Goal: Transaction & Acquisition: Purchase product/service

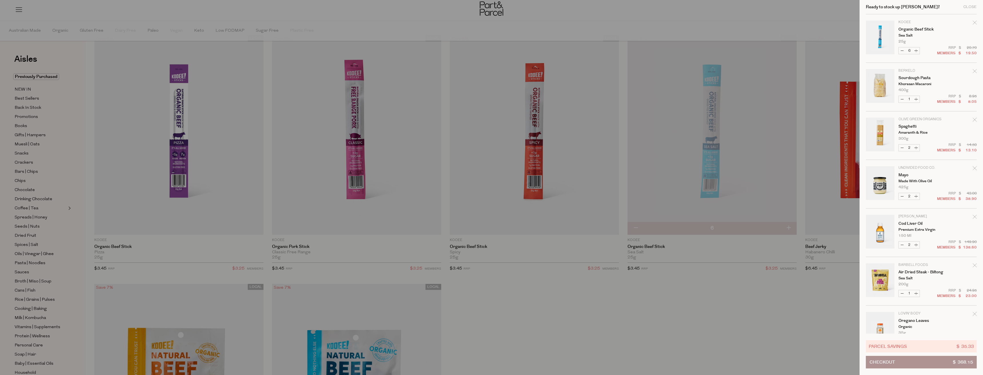
scroll to position [375, 0]
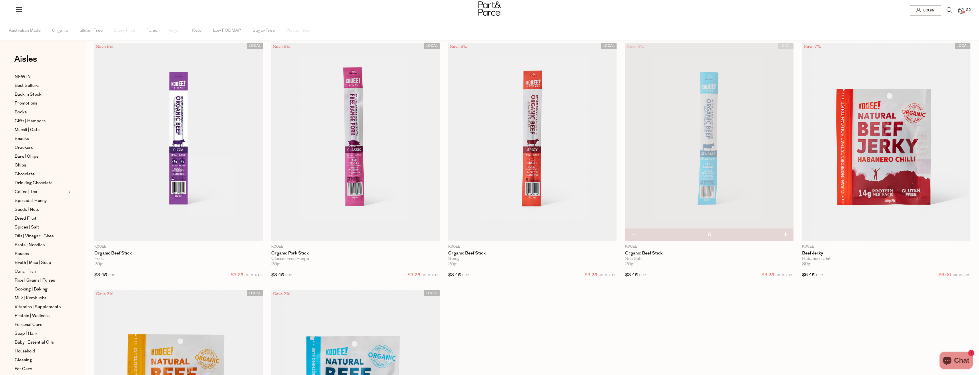
click at [968, 11] on span "22" at bounding box center [968, 9] width 7 height 5
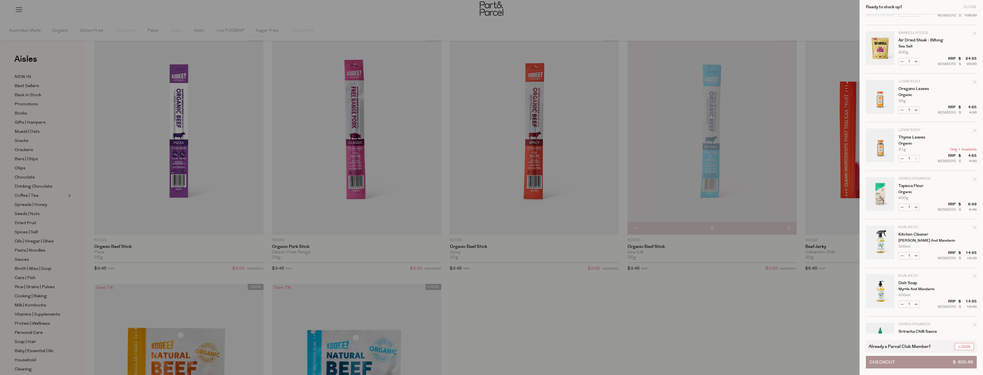
scroll to position [343, 0]
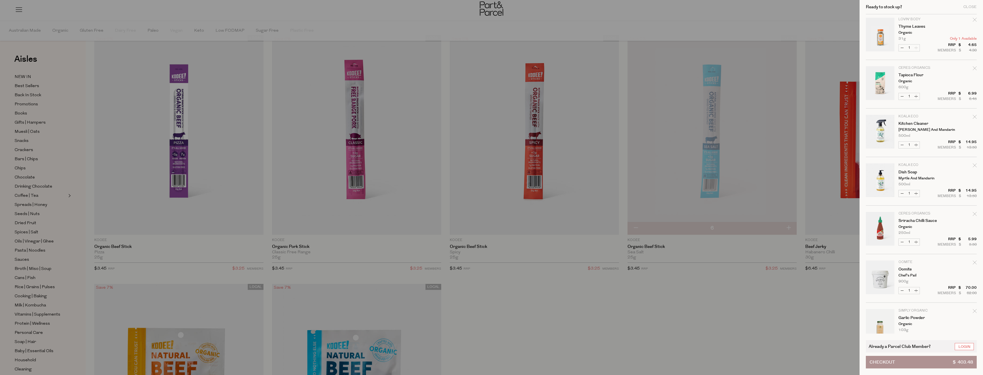
click at [975, 67] on icon "Remove Tapioca Flour" at bounding box center [975, 68] width 4 height 4
type input "Add Membership"
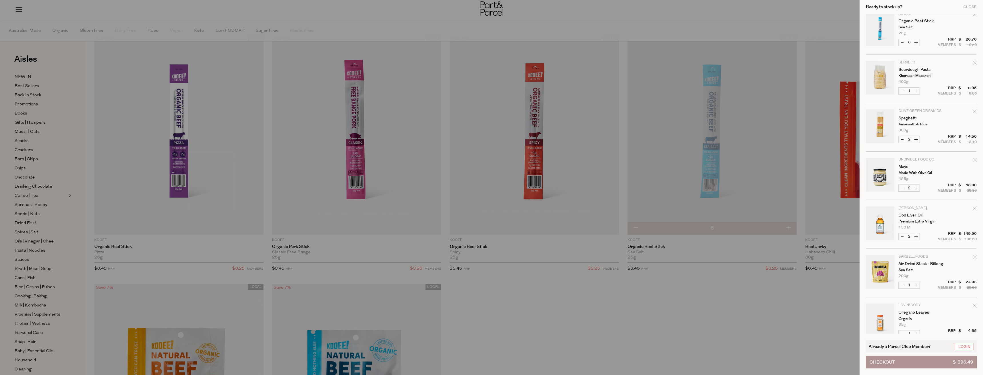
scroll to position [0, 0]
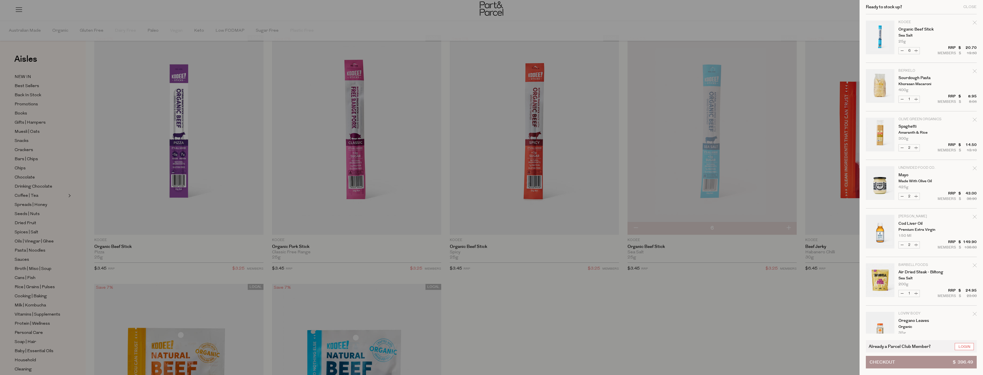
click at [971, 3] on div "Ready to stock up? Close" at bounding box center [921, 7] width 111 height 14
click at [971, 6] on div "Close" at bounding box center [970, 7] width 13 height 4
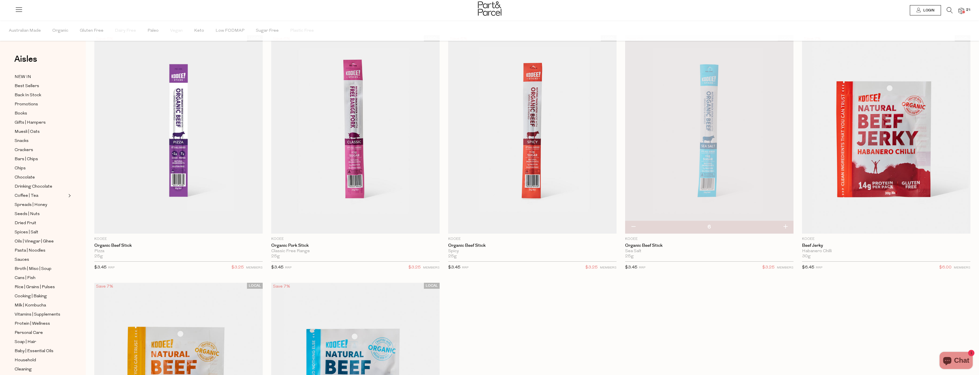
click at [927, 12] on span "Login" at bounding box center [928, 10] width 13 height 5
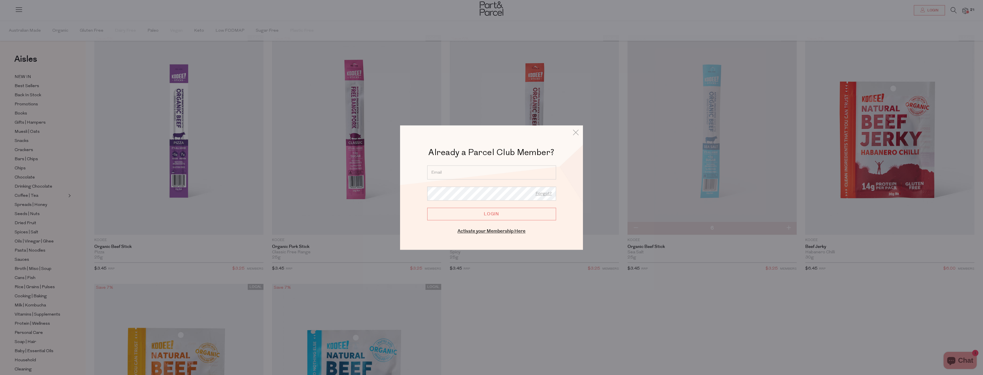
click at [446, 172] on input "email" at bounding box center [491, 173] width 129 height 14
type input "[EMAIL_ADDRESS][DOMAIN_NAME]"
click at [427, 208] on input "Login" at bounding box center [491, 214] width 129 height 13
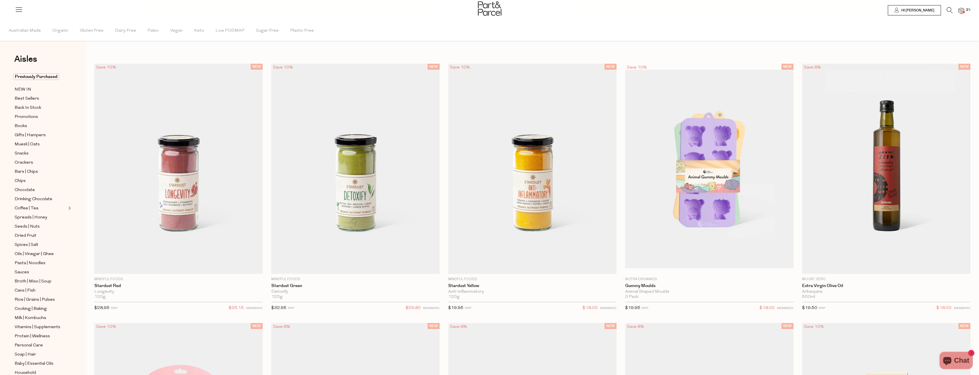
click at [965, 8] on div at bounding box center [489, 9] width 979 height 19
click at [971, 8] on span "21" at bounding box center [968, 9] width 7 height 5
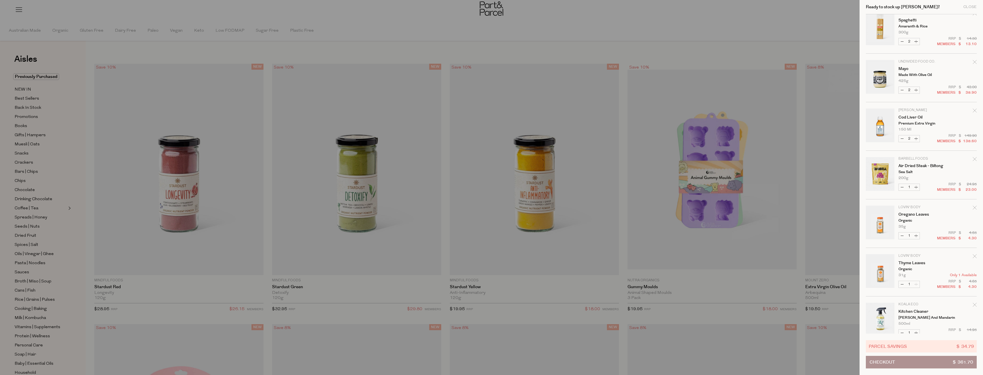
scroll to position [114, 0]
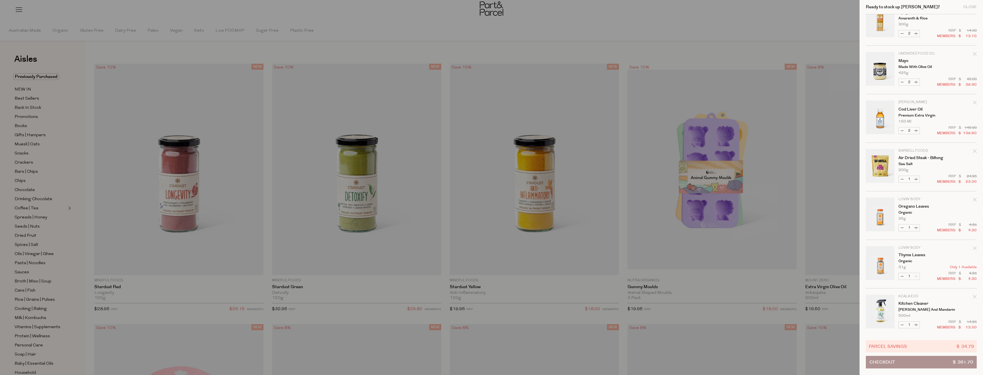
click at [903, 131] on button "Decrease Cod Liver Oil" at bounding box center [902, 131] width 7 height 7
type input "1"
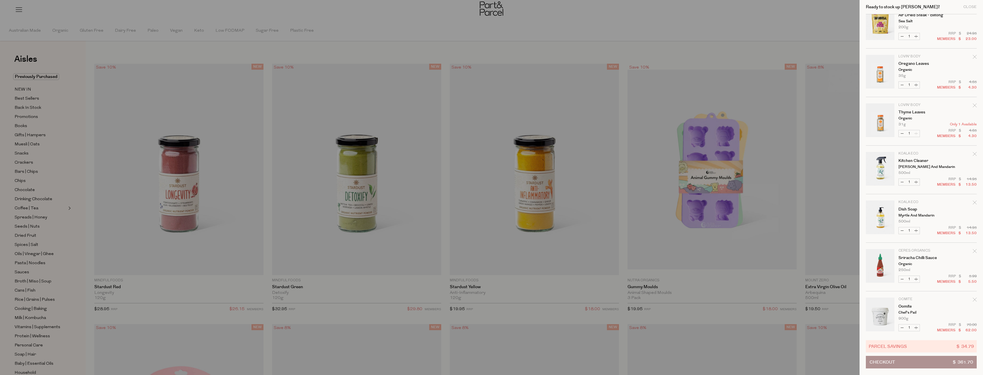
scroll to position [327, 0]
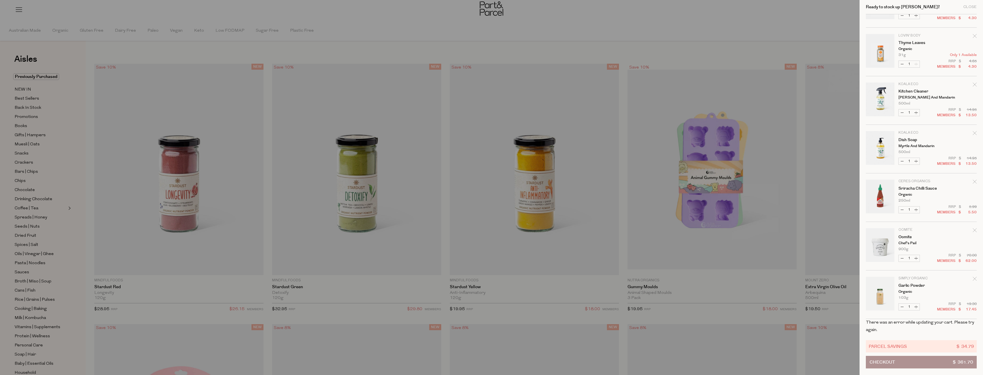
click at [973, 229] on icon "Remove Oomite" at bounding box center [975, 230] width 4 height 4
click at [973, 232] on icon "Remove Oomite" at bounding box center [975, 230] width 4 height 4
click at [883, 365] on span "Checkout" at bounding box center [882, 363] width 25 height 12
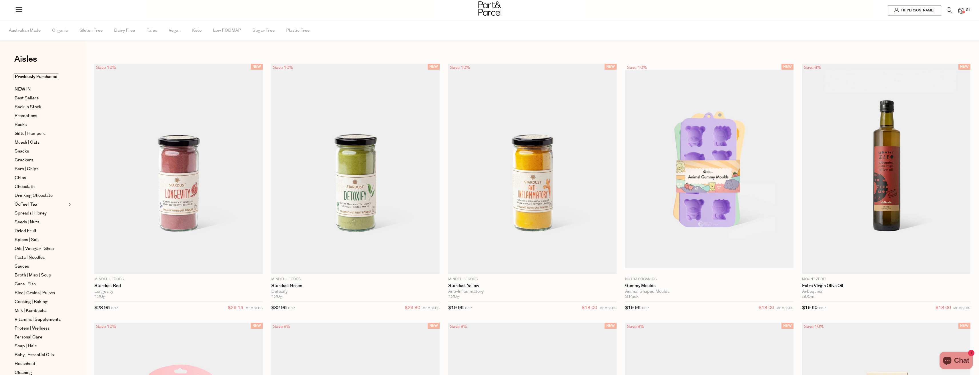
click at [964, 9] on img at bounding box center [962, 11] width 6 height 7
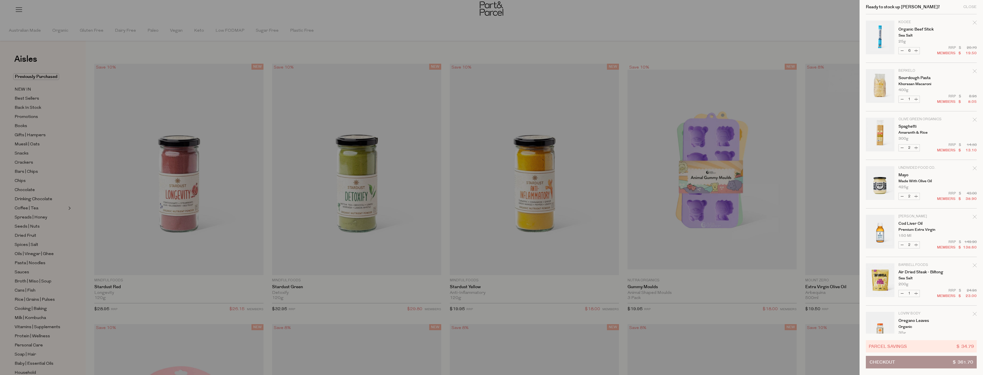
click at [901, 245] on button "Decrease Cod Liver Oil" at bounding box center [902, 245] width 7 height 7
type input "1"
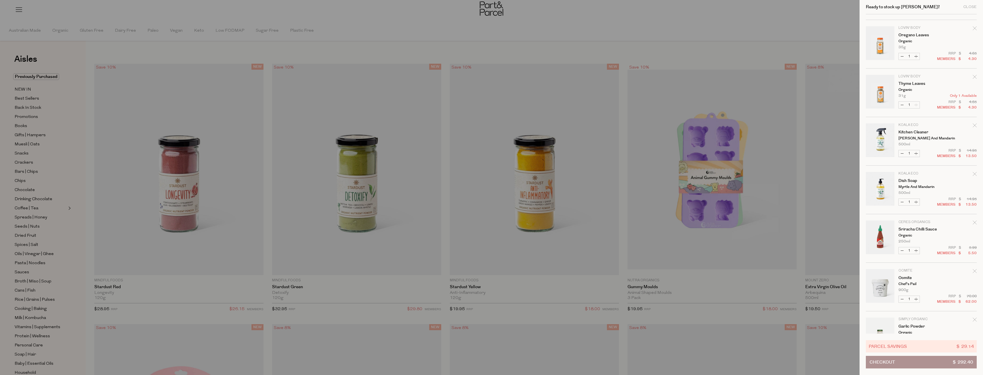
scroll to position [312, 0]
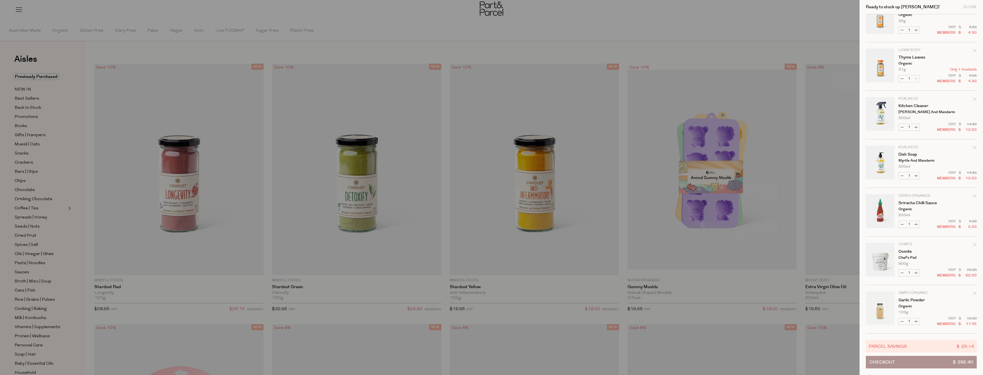
click at [973, 246] on icon "Remove Oomite" at bounding box center [975, 245] width 4 height 4
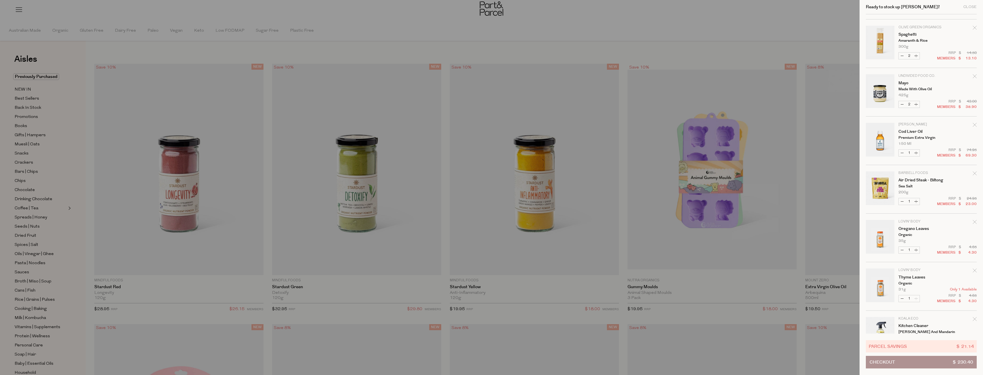
scroll to position [0, 0]
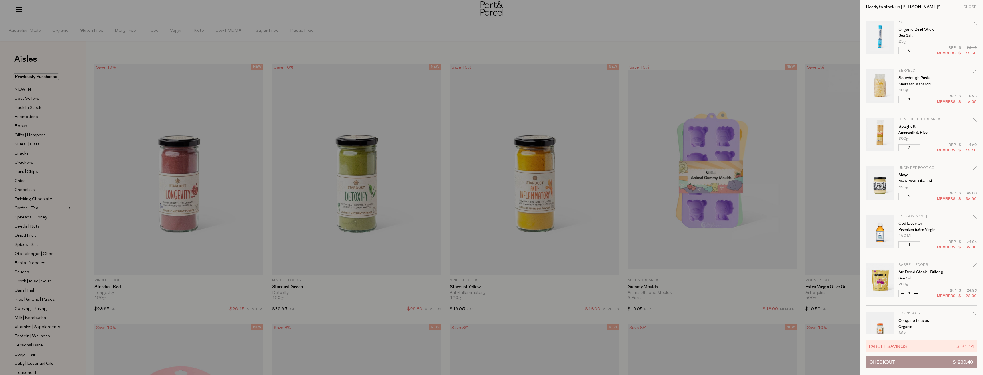
click at [542, 32] on div at bounding box center [491, 187] width 983 height 375
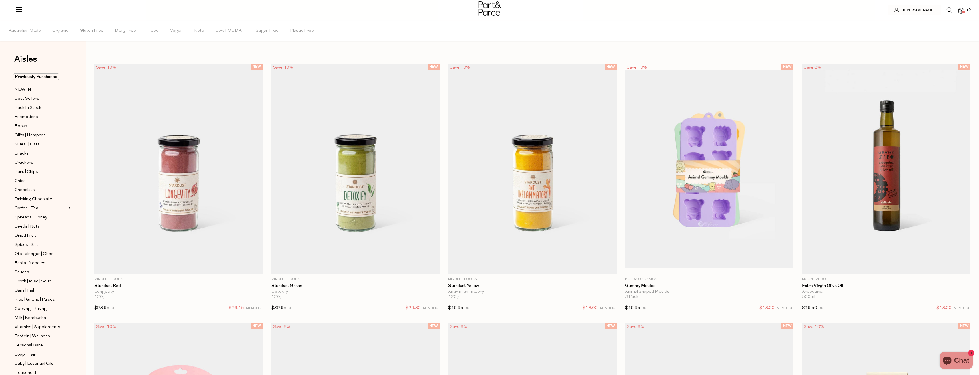
click at [963, 13] on span at bounding box center [963, 12] width 3 height 3
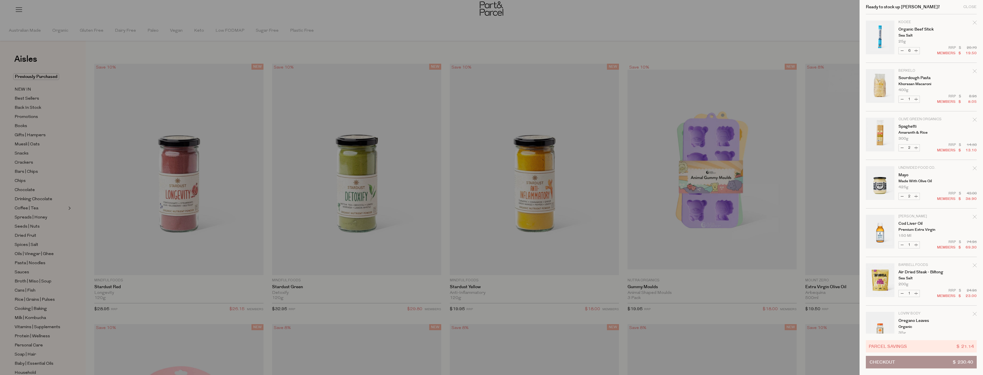
click at [131, 16] on div at bounding box center [491, 187] width 983 height 375
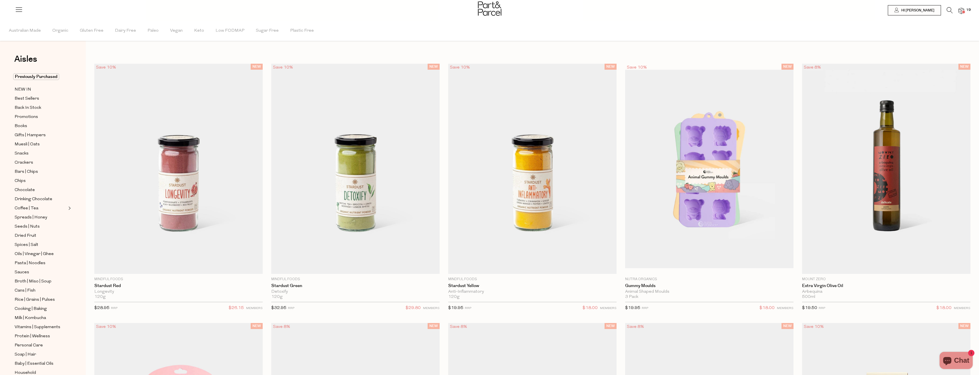
click at [948, 11] on icon at bounding box center [950, 10] width 6 height 6
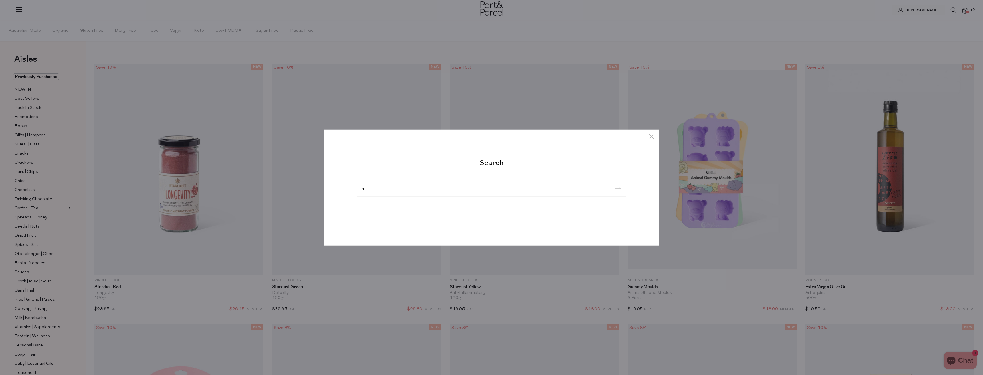
type input "h"
type input "fish oil"
click at [613, 185] on input "submit" at bounding box center [617, 189] width 9 height 9
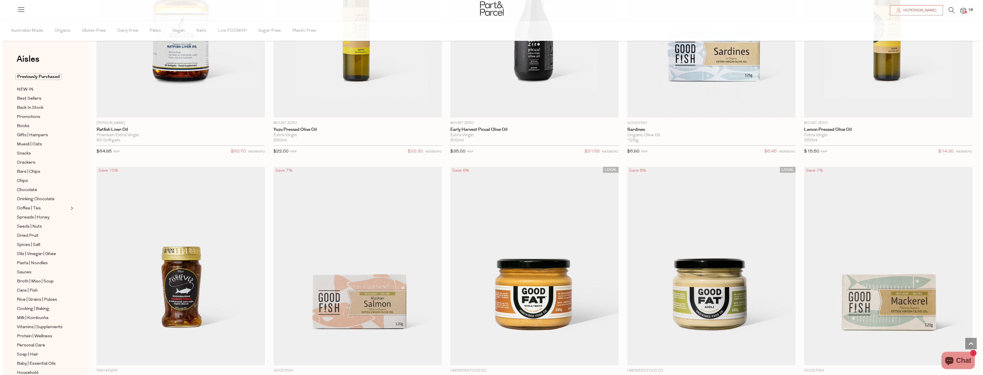
scroll to position [44, 0]
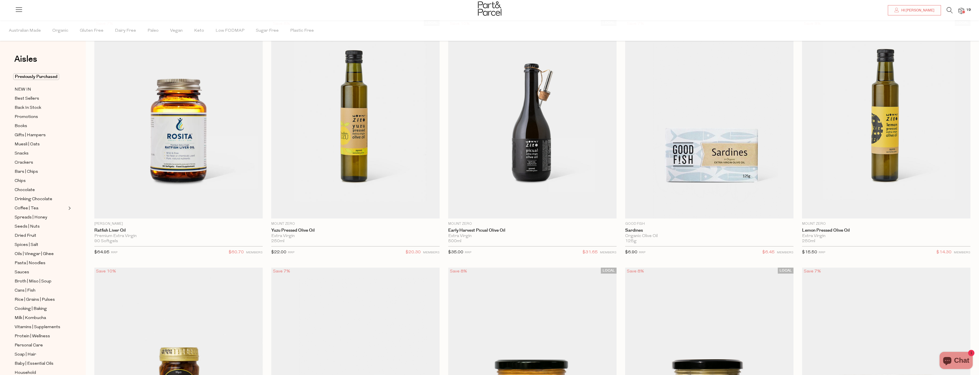
click at [965, 8] on div at bounding box center [489, 9] width 979 height 19
click at [964, 10] on img at bounding box center [962, 11] width 6 height 7
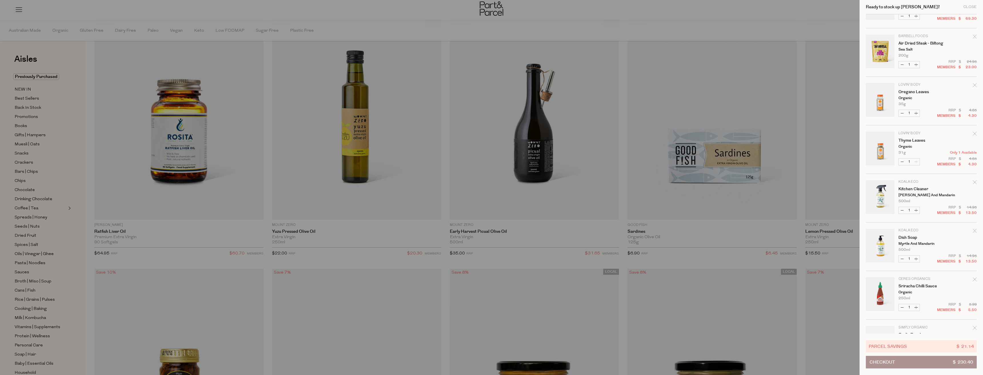
scroll to position [264, 0]
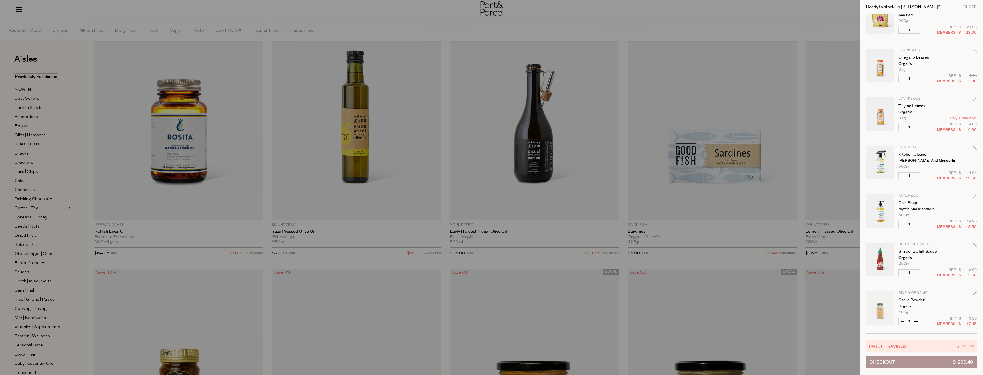
click at [919, 359] on button "Checkout $ 230.40" at bounding box center [921, 362] width 111 height 13
